Goal: Information Seeking & Learning: Learn about a topic

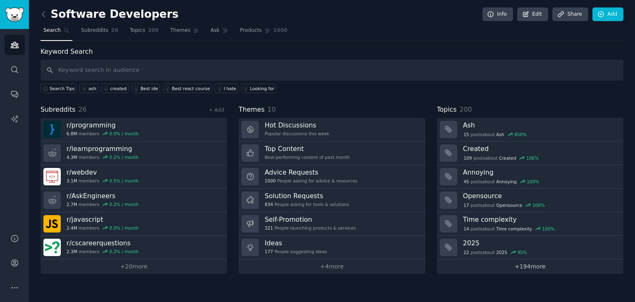
click at [529, 263] on link "+ 194 more" at bounding box center [530, 266] width 186 height 14
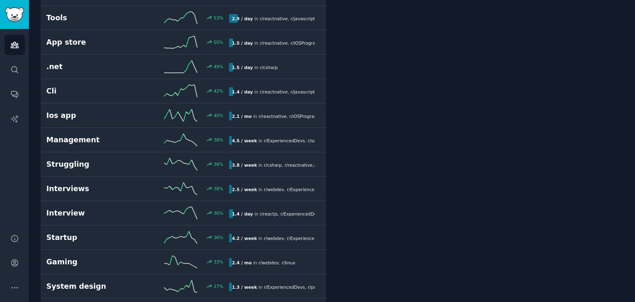
scroll to position [349, 0]
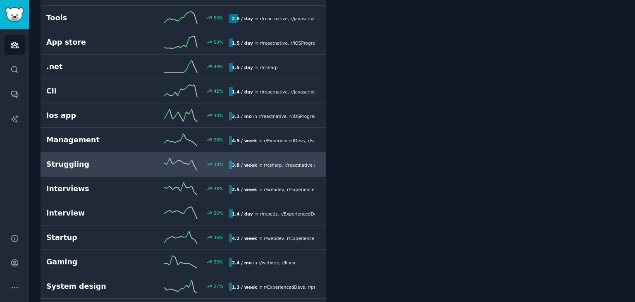
click at [224, 159] on div "38 %" at bounding box center [183, 164] width 91 height 12
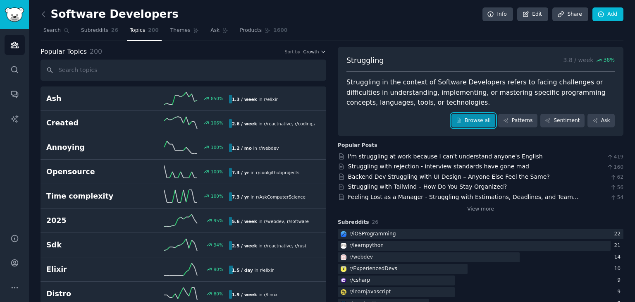
click at [474, 119] on link "Browse all" at bounding box center [473, 121] width 44 height 14
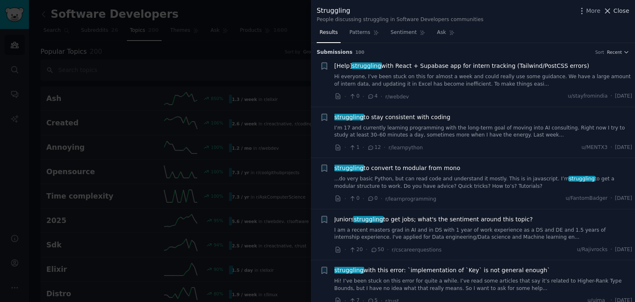
click at [612, 12] on icon at bounding box center [607, 11] width 9 height 9
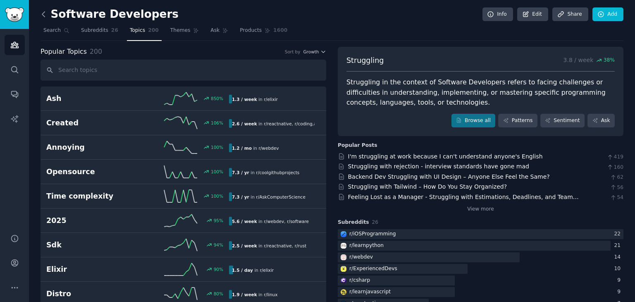
click at [42, 14] on icon at bounding box center [43, 14] width 2 height 5
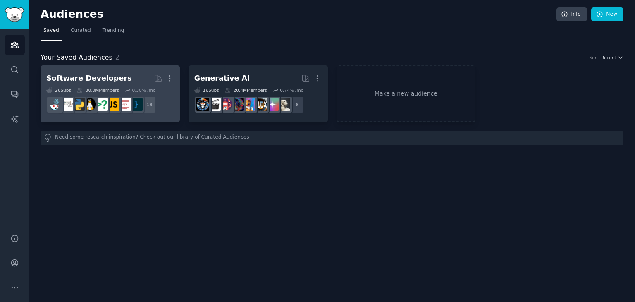
click at [162, 99] on dd "+ 18" at bounding box center [110, 104] width 128 height 23
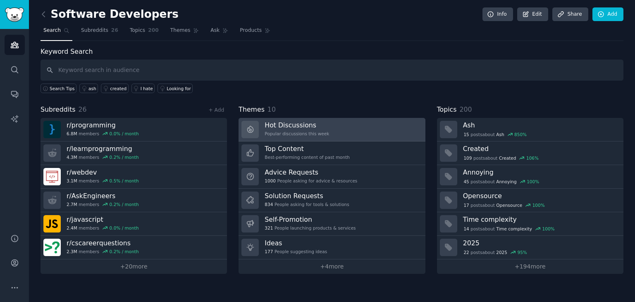
click at [281, 124] on h3 "Hot Discussions" at bounding box center [296, 125] width 64 height 9
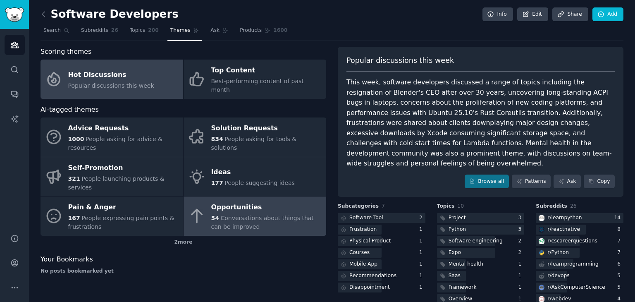
click at [219, 214] on span "Conversations about things that can be improved" at bounding box center [262, 221] width 102 height 15
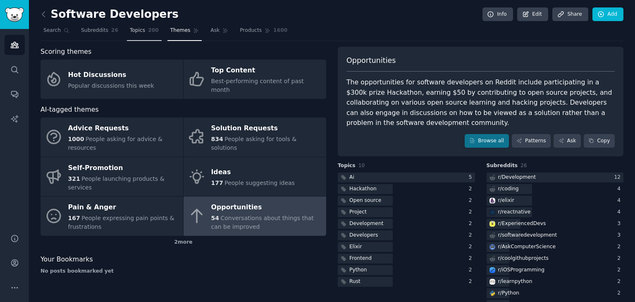
click at [138, 34] on link "Topics 200" at bounding box center [144, 32] width 35 height 17
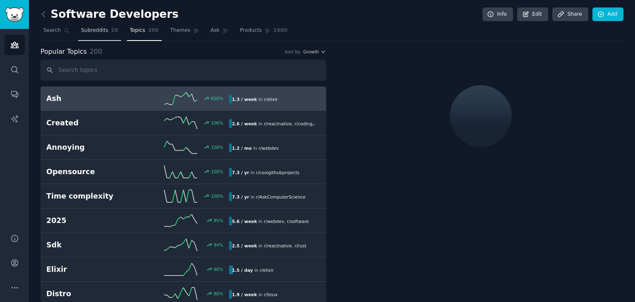
click at [104, 29] on link "Subreddits 26" at bounding box center [99, 32] width 43 height 17
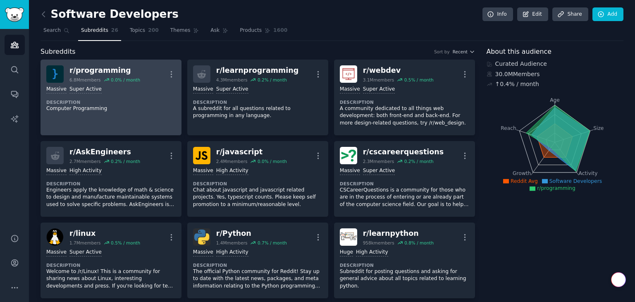
click at [158, 119] on link "r/ programming 6.8M members 0.0 % / month More Massive Super Active Description…" at bounding box center [110, 98] width 141 height 76
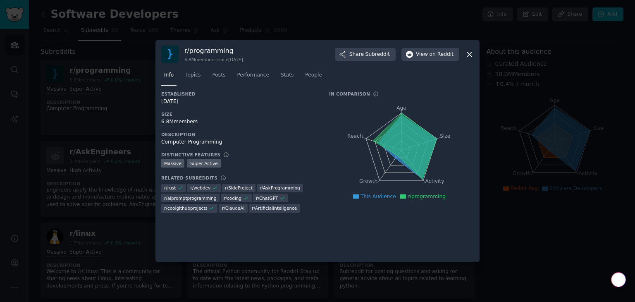
click at [470, 54] on icon at bounding box center [469, 54] width 9 height 9
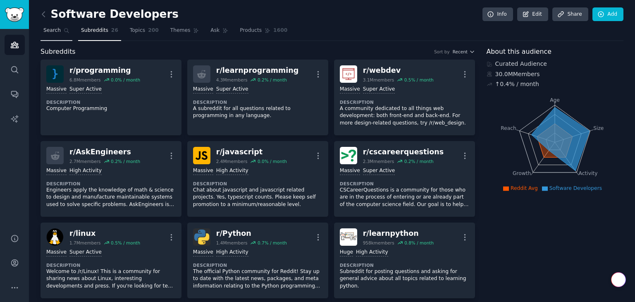
click at [53, 30] on span "Search" at bounding box center [51, 30] width 17 height 7
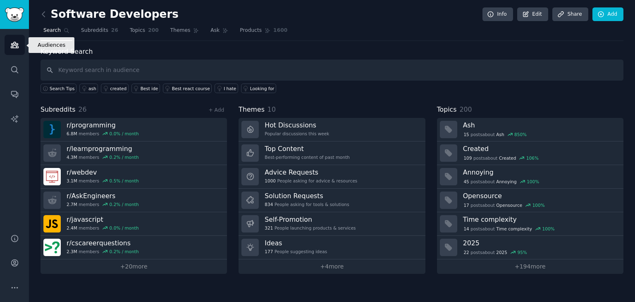
click at [18, 43] on icon "Sidebar" at bounding box center [14, 44] width 9 height 9
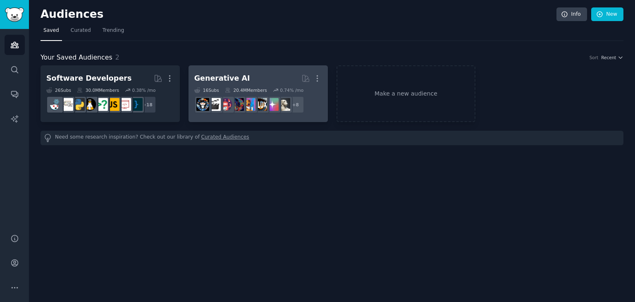
click at [249, 95] on dd "+ 8" at bounding box center [258, 104] width 128 height 23
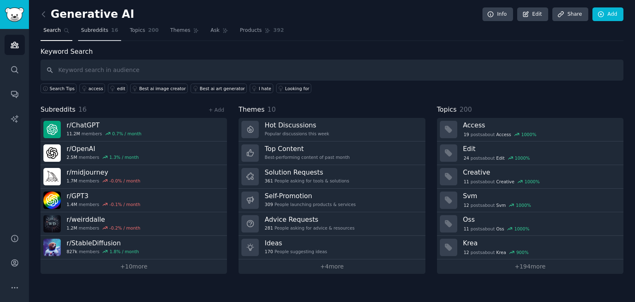
click at [104, 29] on link "Subreddits 16" at bounding box center [99, 32] width 43 height 17
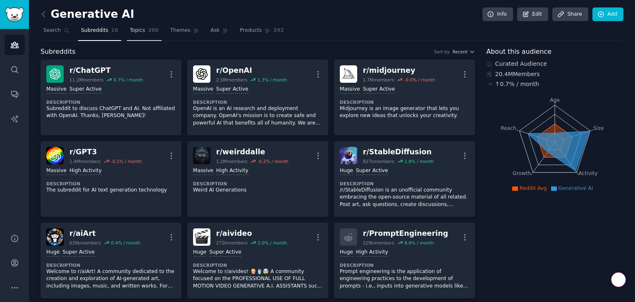
click at [131, 25] on link "Topics 200" at bounding box center [144, 32] width 35 height 17
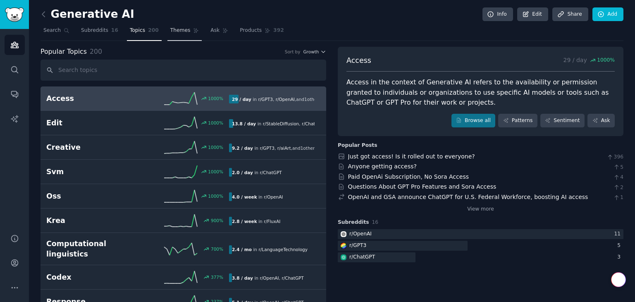
click at [171, 27] on span "Themes" at bounding box center [180, 30] width 20 height 7
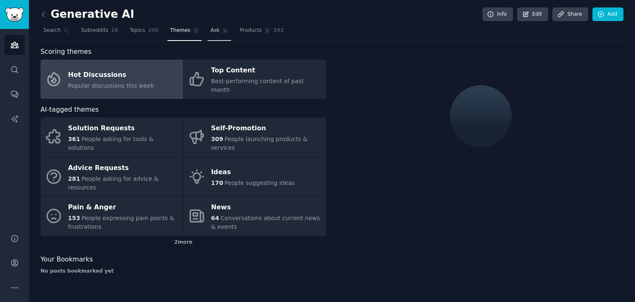
click at [208, 31] on link "Ask" at bounding box center [219, 32] width 24 height 17
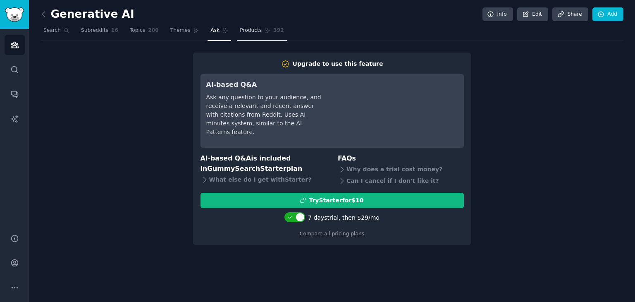
click at [246, 33] on span "Products" at bounding box center [251, 30] width 22 height 7
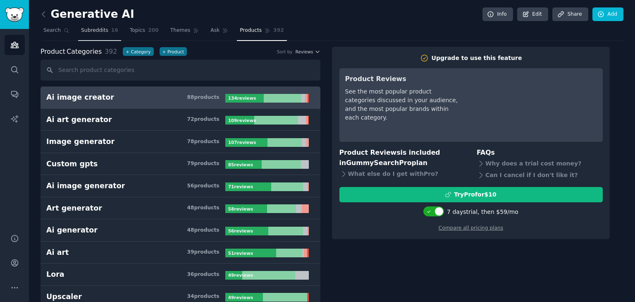
click at [88, 31] on span "Subreddits" at bounding box center [94, 30] width 27 height 7
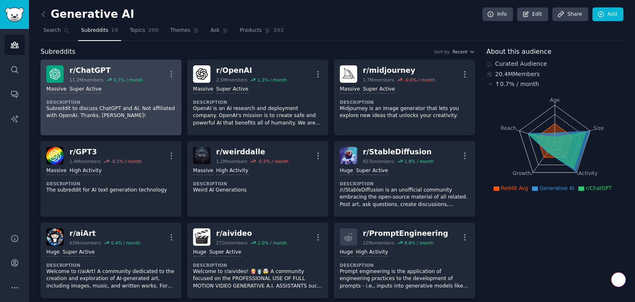
click at [93, 77] on div "11.2M members" at bounding box center [86, 80] width 34 height 6
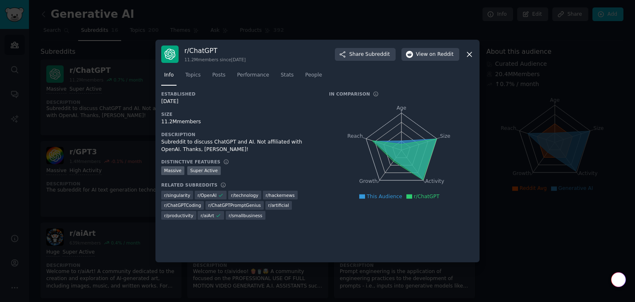
click at [269, 125] on div "11.2M members" at bounding box center [239, 121] width 156 height 7
click at [421, 57] on span "View on Reddit" at bounding box center [435, 54] width 38 height 7
click at [519, 235] on div at bounding box center [317, 151] width 635 height 302
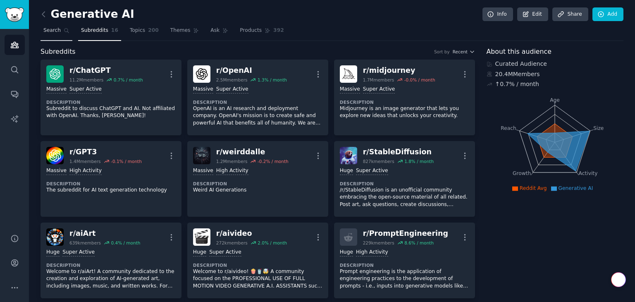
click at [55, 35] on link "Search" at bounding box center [56, 32] width 32 height 17
